Goal: Check status: Check status

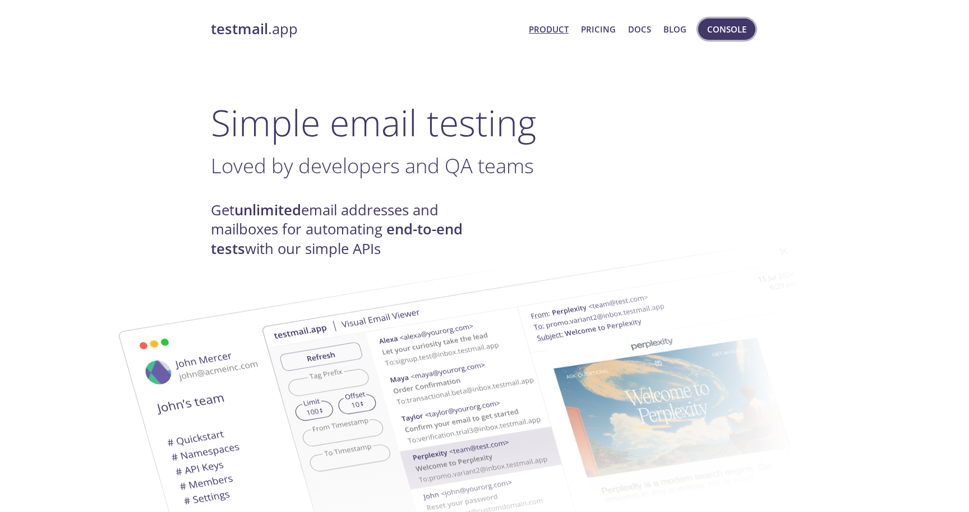
click at [719, 35] on span "Console" at bounding box center [726, 29] width 39 height 15
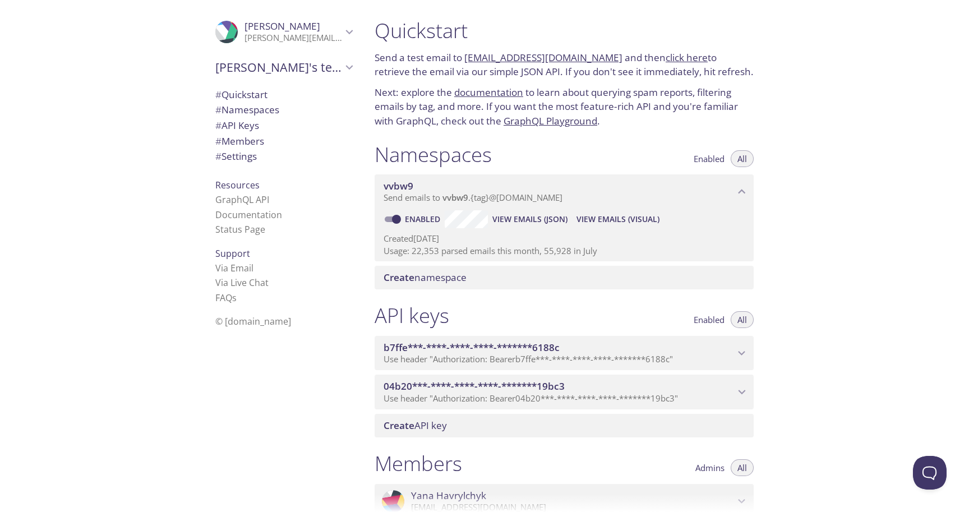
click at [586, 217] on span "View Emails (Visual)" at bounding box center [617, 218] width 83 height 13
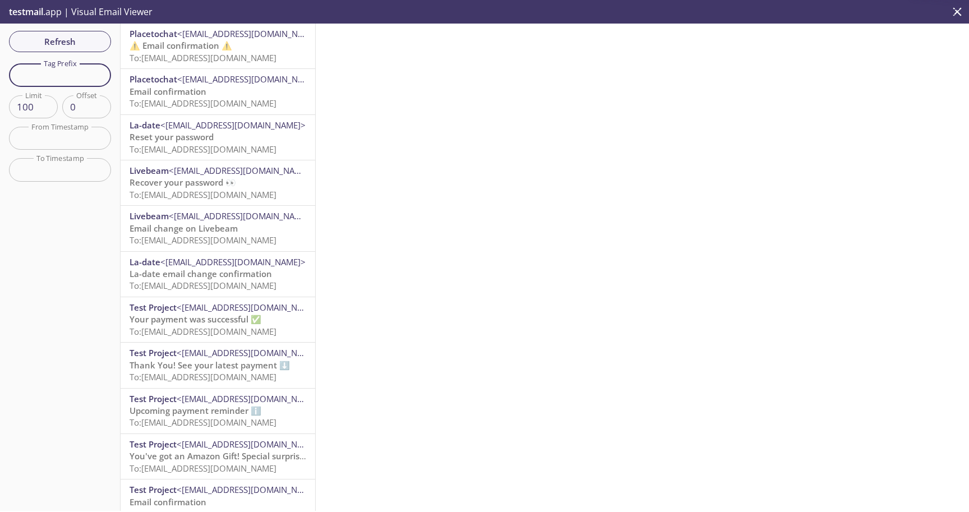
click at [61, 78] on input "text" at bounding box center [60, 74] width 102 height 23
paste input "oqrnyt"
type input "oqrnyt"
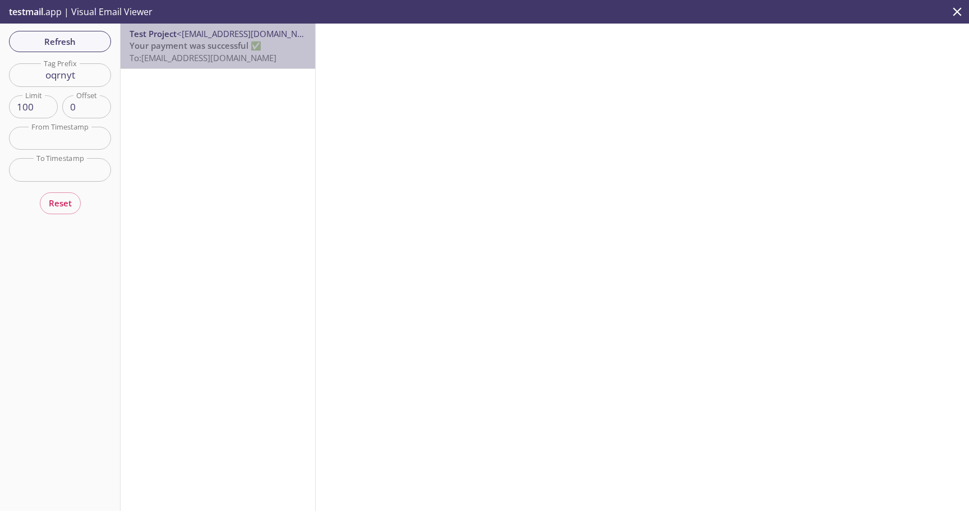
click at [184, 51] on span "Your payment was successful ✅" at bounding box center [196, 45] width 132 height 11
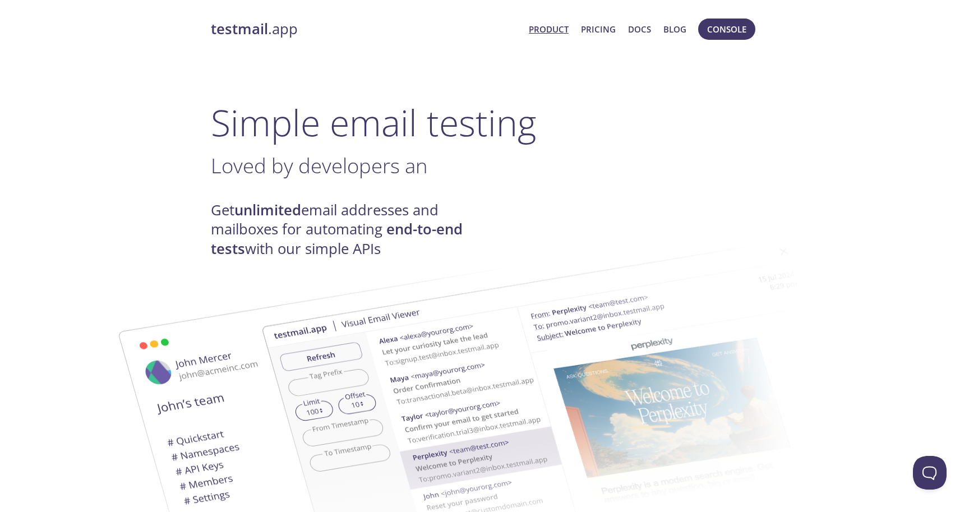
click at [715, 30] on span "Console" at bounding box center [726, 29] width 39 height 15
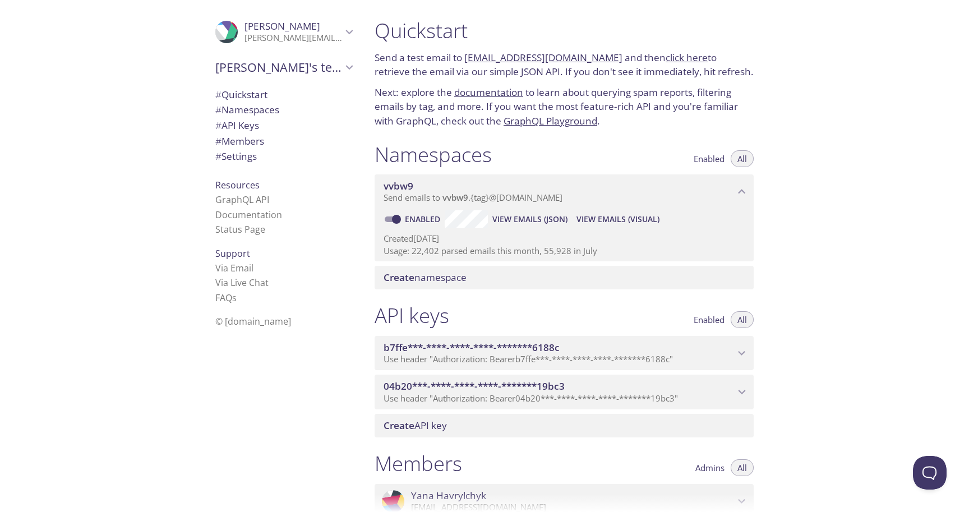
click at [620, 218] on span "View Emails (Visual)" at bounding box center [617, 218] width 83 height 13
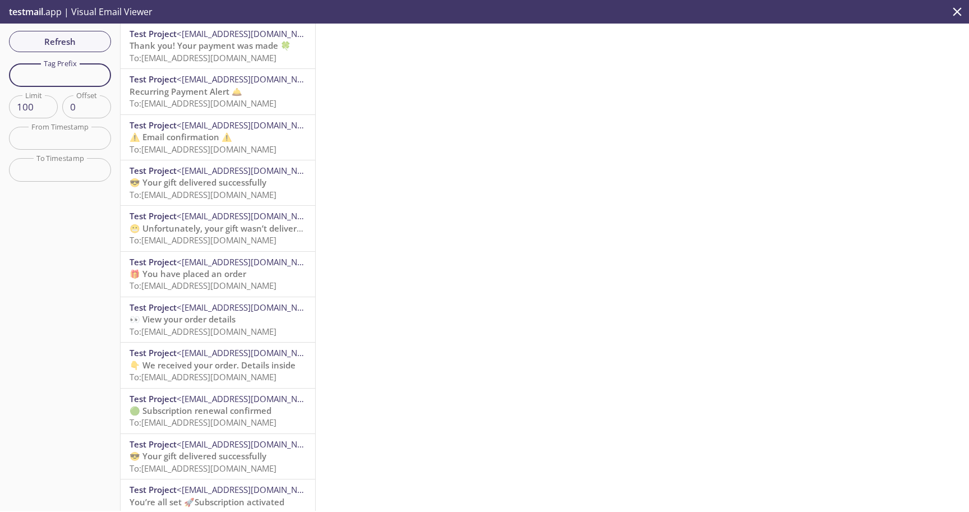
click at [53, 79] on input "text" at bounding box center [60, 74] width 102 height 23
paste input "vvbw9.6q0rhf"
drag, startPoint x: 61, startPoint y: 78, endPoint x: 0, endPoint y: 77, distance: 61.1
click at [0, 77] on div "Refresh Filters Tag Prefix vvbw9.6q0rhf Tag Prefix Limit 100 Limit Offset 0 Off…" at bounding box center [60, 267] width 121 height 487
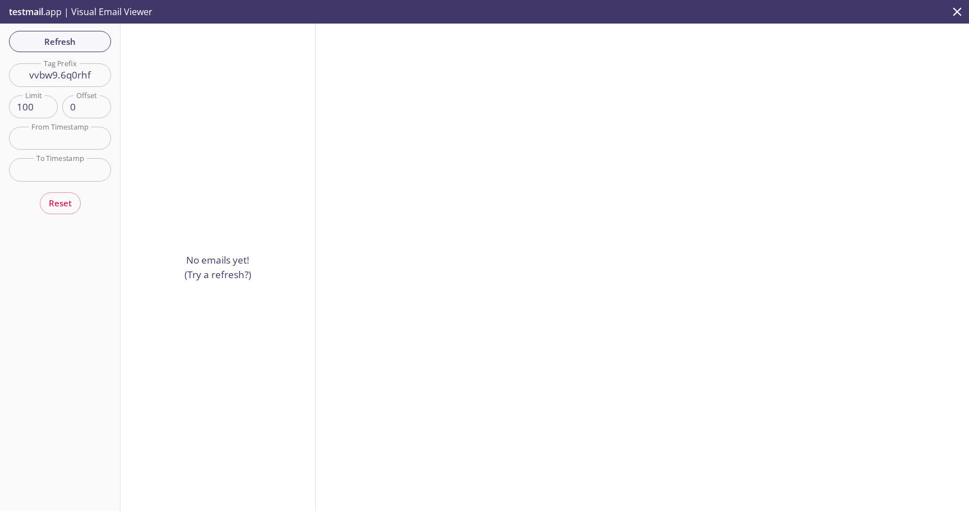
click at [61, 74] on input "vvbw9.6q0rhf" at bounding box center [60, 74] width 102 height 23
type input "6q0rhf"
